Goal: Communication & Community: Ask a question

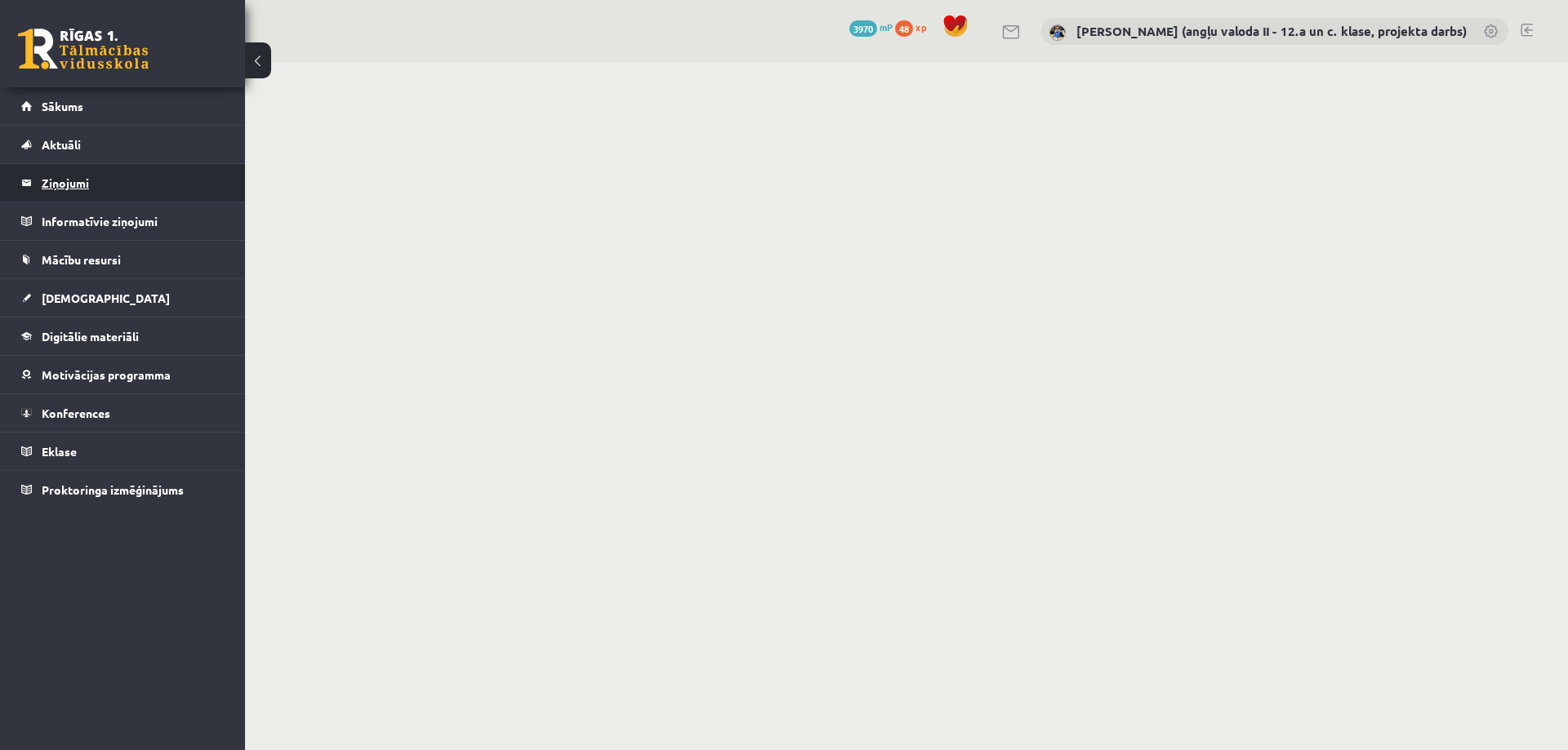
click at [80, 184] on legend "Ziņojumi 0" at bounding box center [133, 182] width 183 height 37
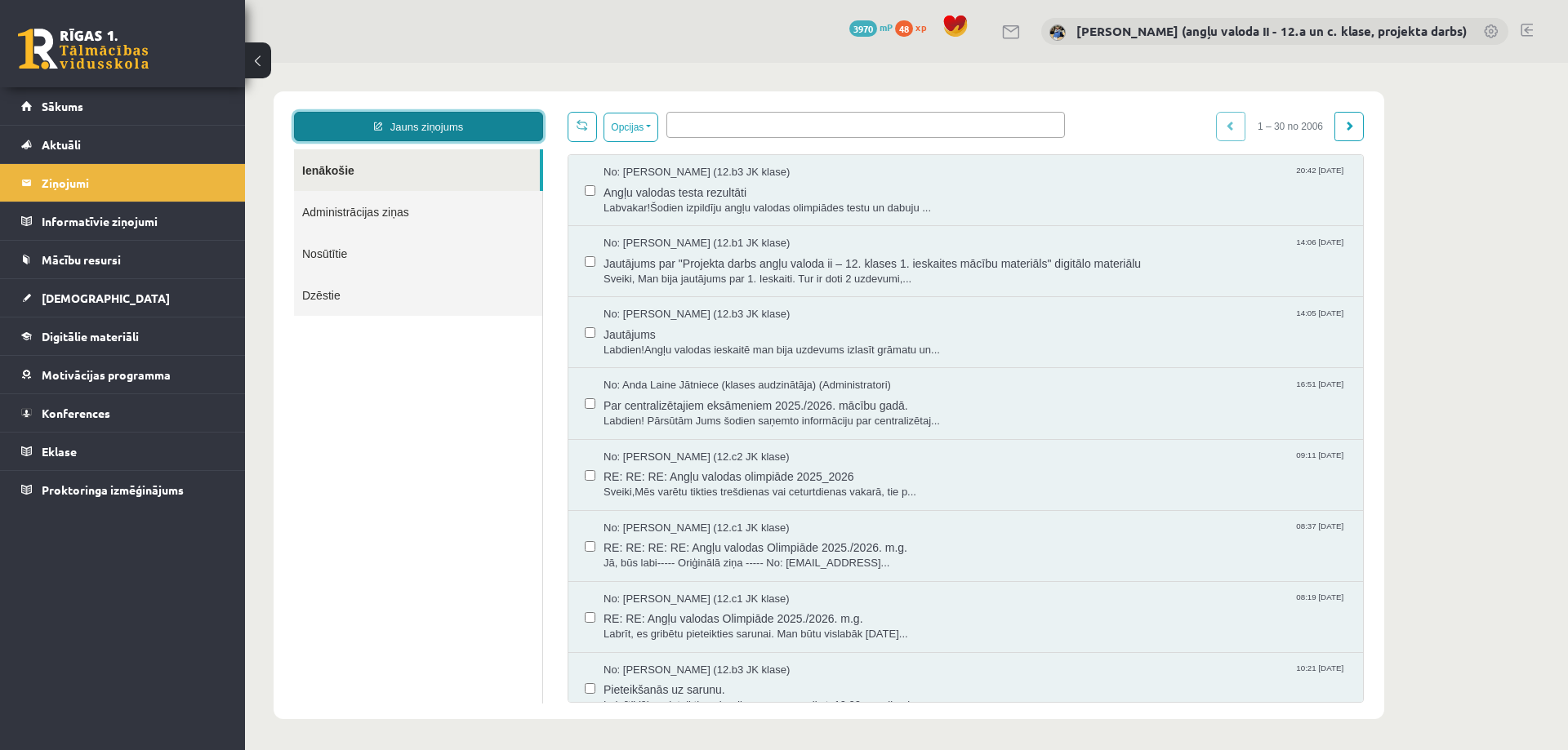
click at [430, 128] on link "Jauns ziņojums" at bounding box center [418, 126] width 249 height 29
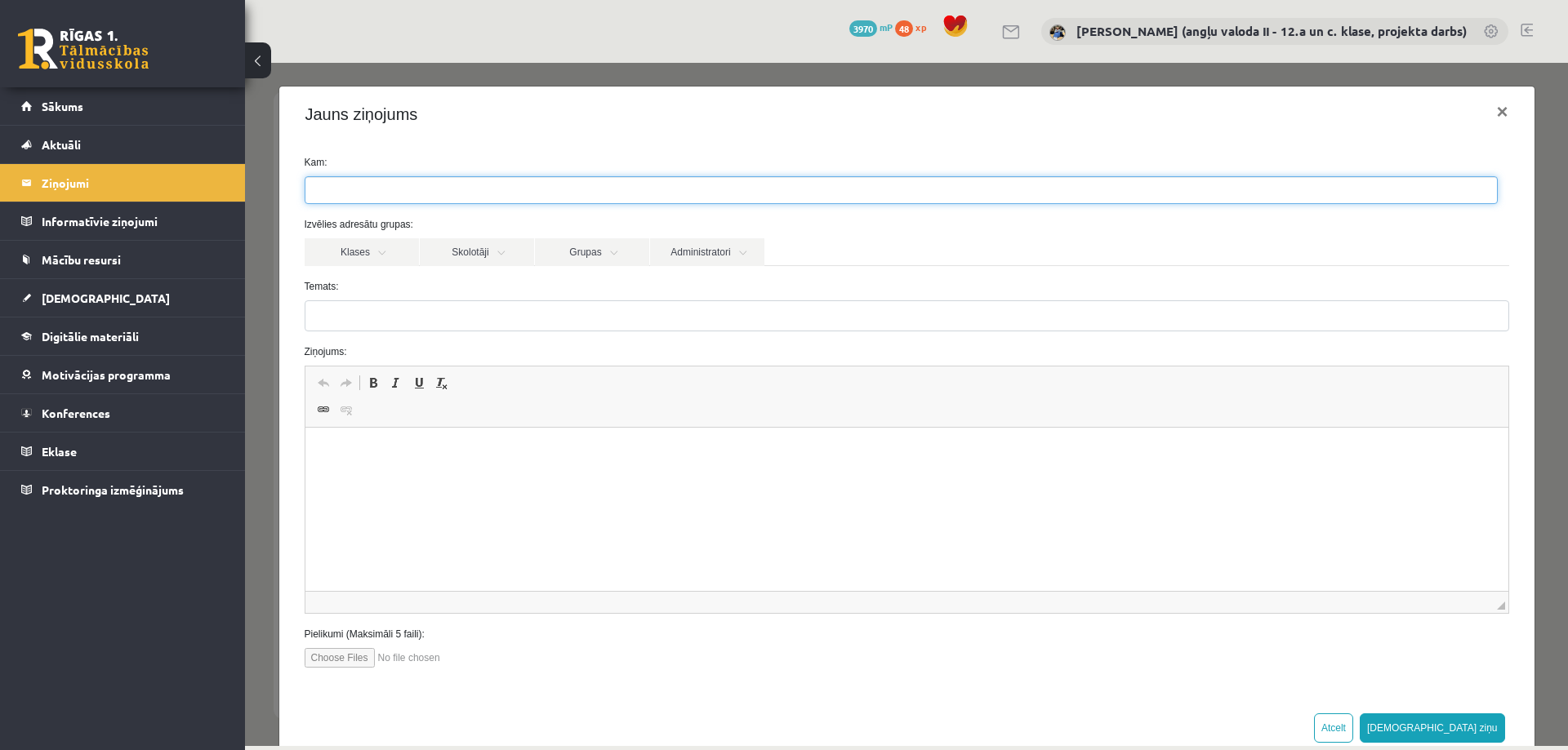
click at [452, 187] on ul at bounding box center [901, 190] width 1192 height 26
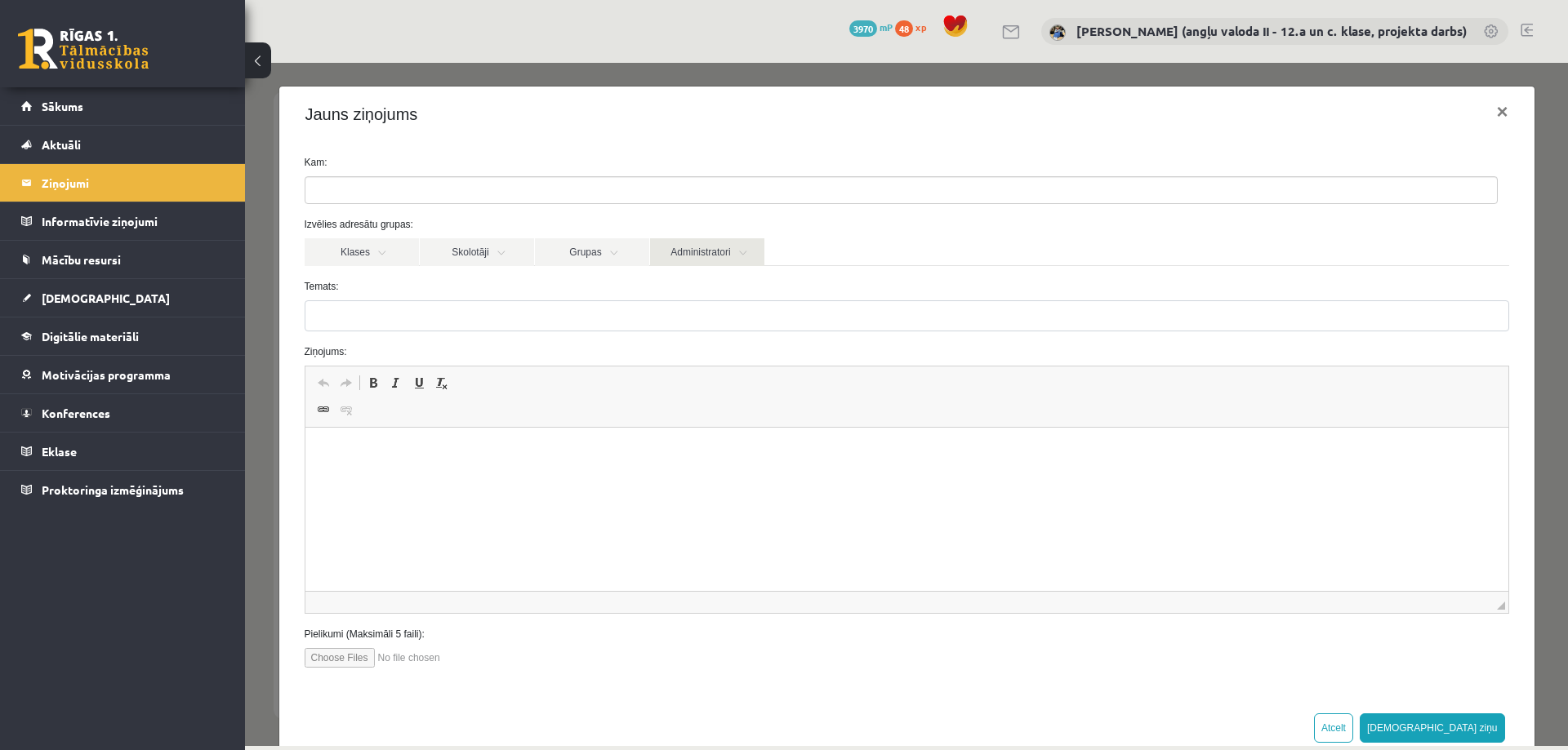
click at [716, 252] on link "Administratori" at bounding box center [707, 252] width 114 height 28
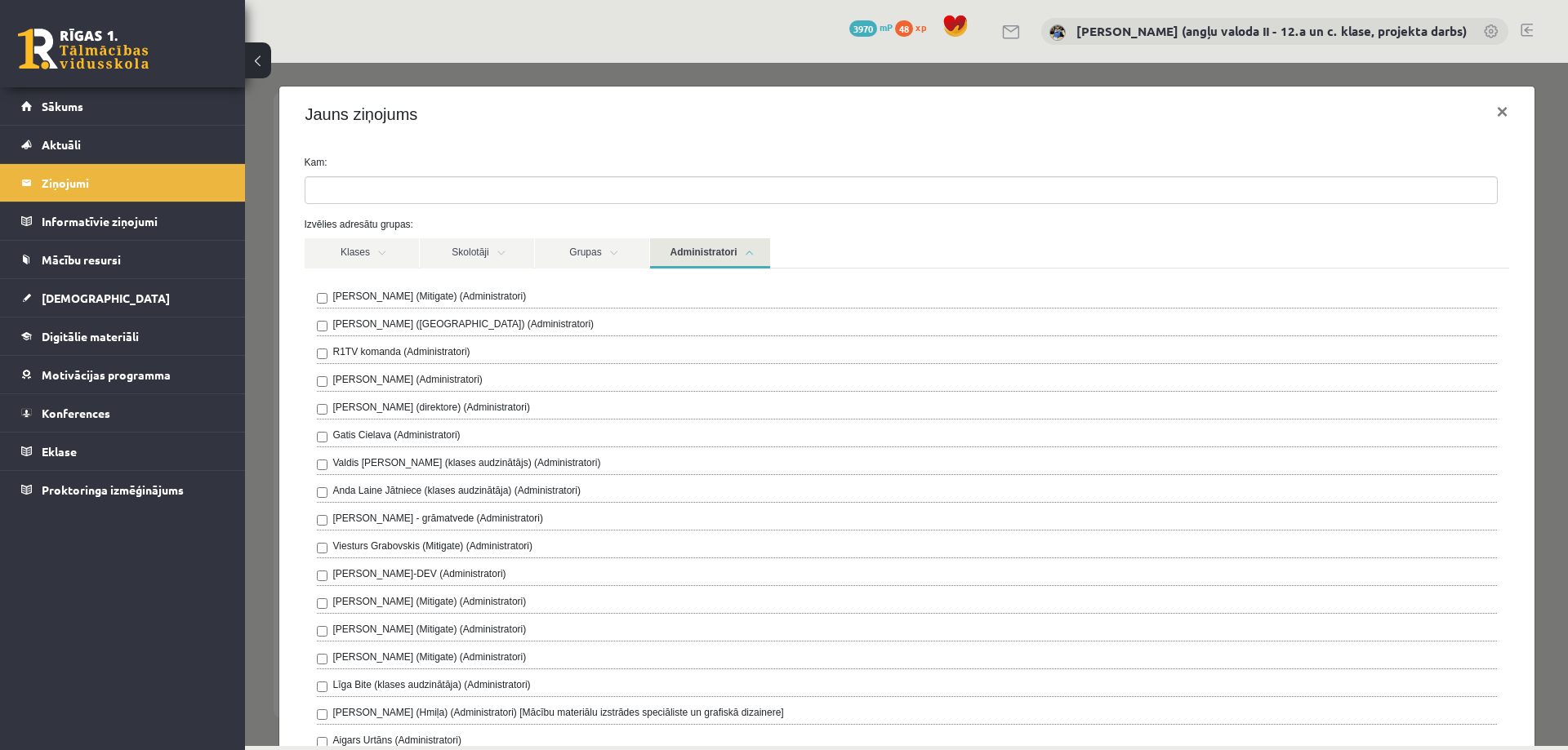
click at [434, 351] on label "R1TV komanda (Administratori)" at bounding box center [402, 351] width 137 height 14
click at [710, 256] on link "Administratori" at bounding box center [710, 253] width 120 height 30
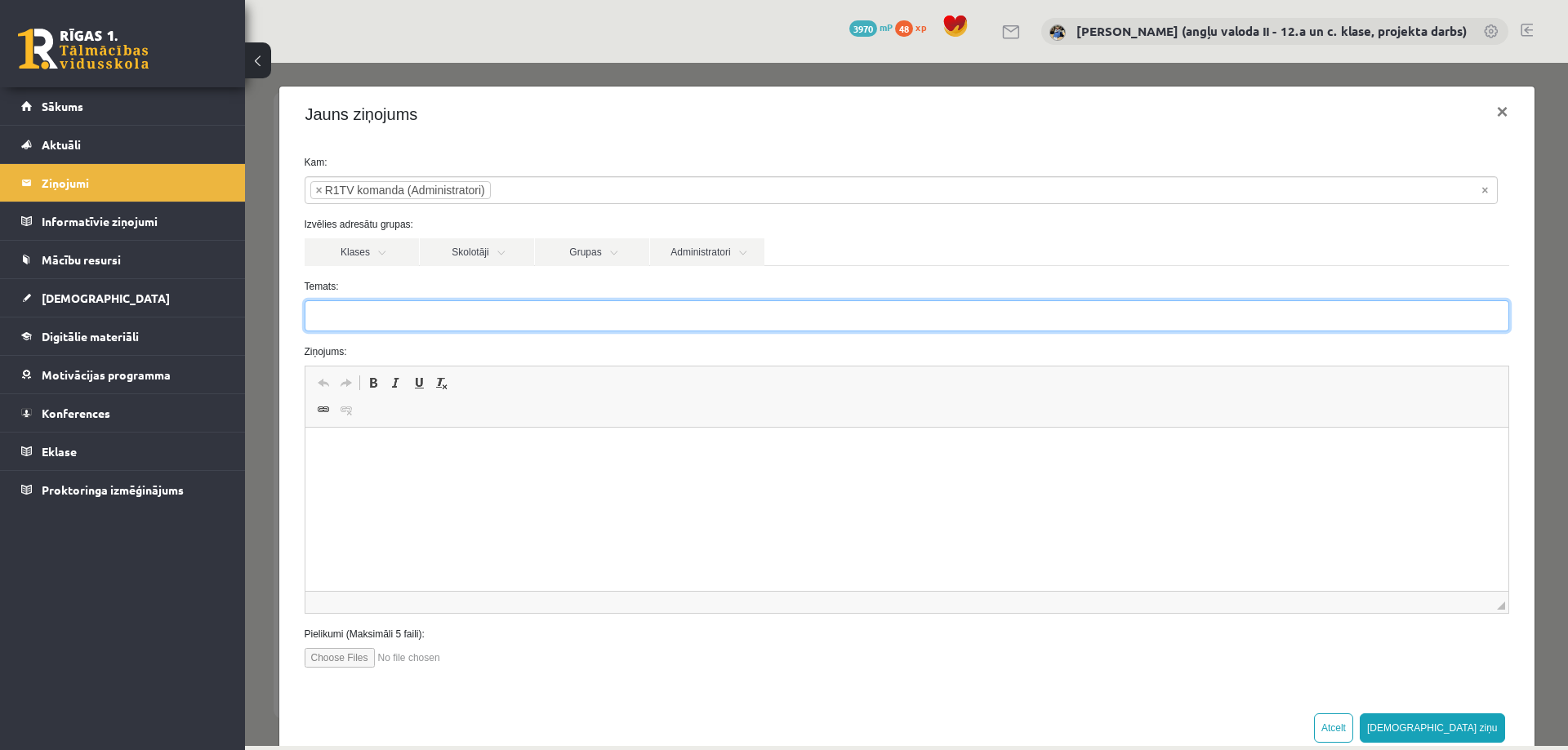
click at [345, 320] on input "Temats:" at bounding box center [906, 316] width 1205 height 31
type input "**********"
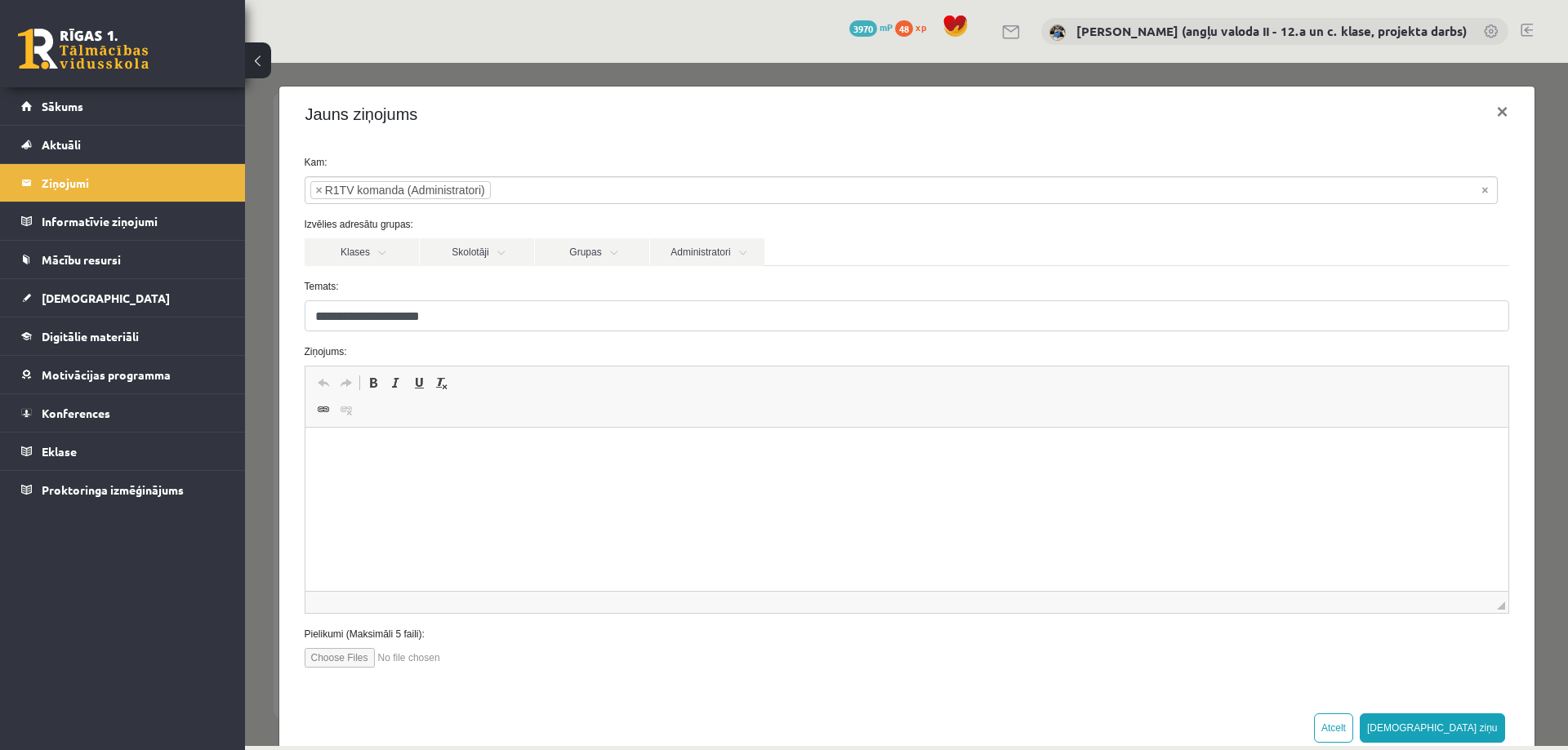
click at [353, 657] on input "file" at bounding box center [397, 658] width 186 height 20
type input "**********"
click at [342, 451] on p "Bagātinātā teksta redaktors, wiswyg-editor-47433778454480-1759902971-136" at bounding box center [905, 452] width 1170 height 17
click at [1456, 726] on button "[DEMOGRAPHIC_DATA] ziņu" at bounding box center [1432, 728] width 145 height 29
